Goal: Book appointment/travel/reservation

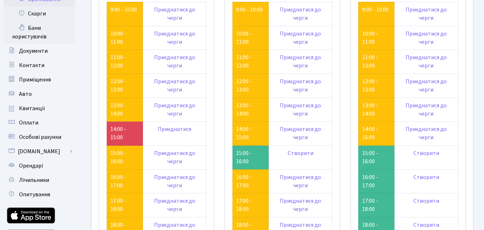
scroll to position [107, 0]
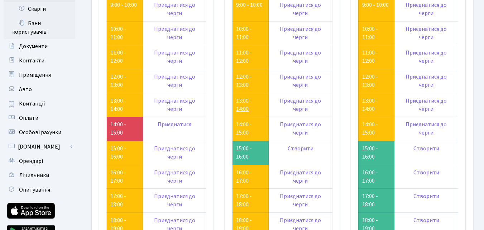
click at [238, 99] on link "13:00 - 14:00" at bounding box center [244, 105] width 16 height 16
click at [370, 102] on link "13:00 - 14:00" at bounding box center [370, 105] width 16 height 16
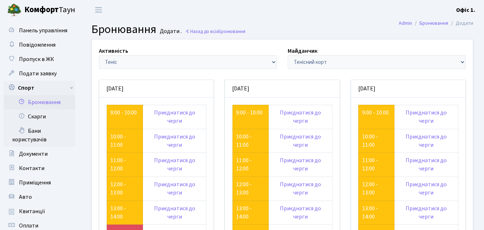
scroll to position [107, 0]
